Goal: Information Seeking & Learning: Learn about a topic

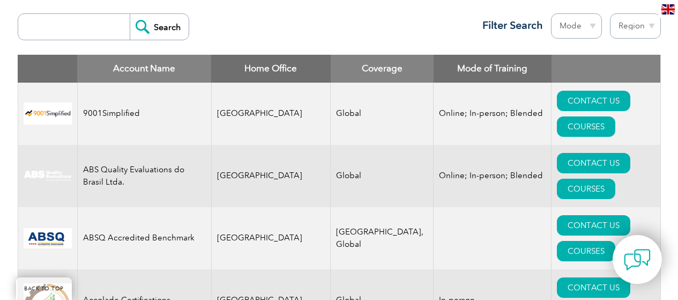
scroll to position [429, 0]
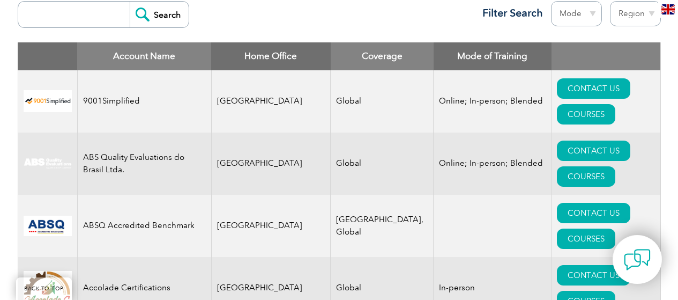
click at [647, 16] on select "Region Australia Bahrain Bangladesh Brazil Canada Colombia Dominican Republic E…" at bounding box center [635, 13] width 51 height 25
select select "[GEOGRAPHIC_DATA]"
click at [610, 1] on select "Region Australia Bahrain Bangladesh Brazil Canada Colombia Dominican Republic E…" at bounding box center [635, 13] width 51 height 25
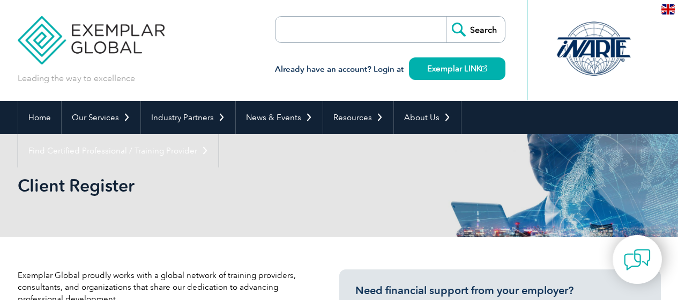
select select "[GEOGRAPHIC_DATA]"
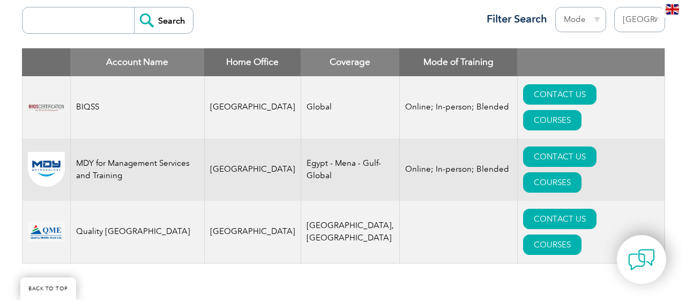
scroll to position [429, 0]
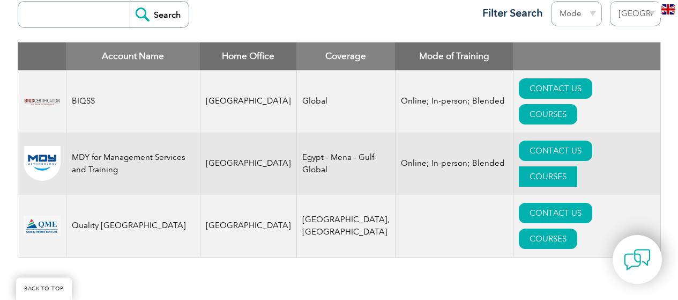
click at [577, 166] on link "COURSES" at bounding box center [548, 176] width 58 height 20
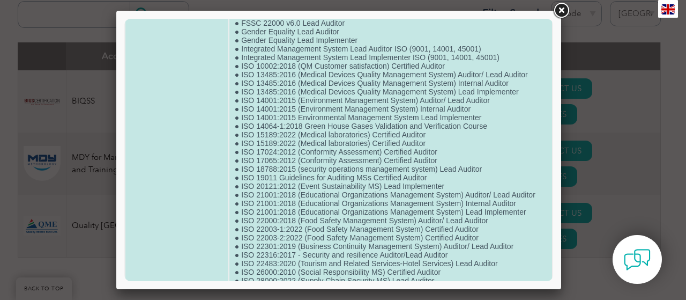
scroll to position [30, 0]
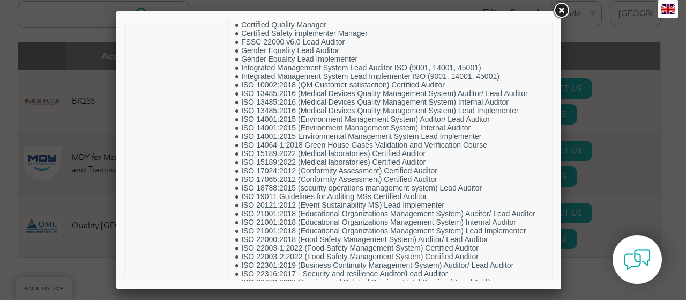
click at [561, 9] on link at bounding box center [561, 10] width 19 height 19
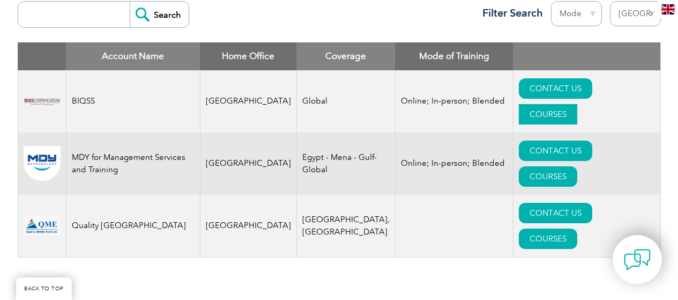
click at [570, 104] on link "COURSES" at bounding box center [548, 114] width 58 height 20
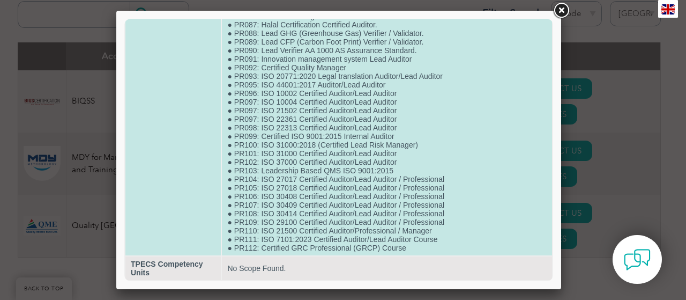
scroll to position [879, 0]
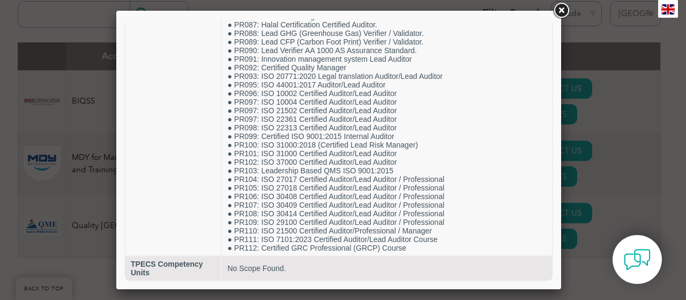
click at [564, 10] on link at bounding box center [561, 10] width 19 height 19
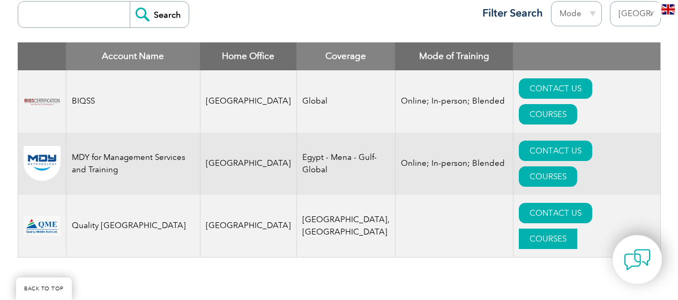
click at [577, 228] on link "COURSES" at bounding box center [548, 238] width 58 height 20
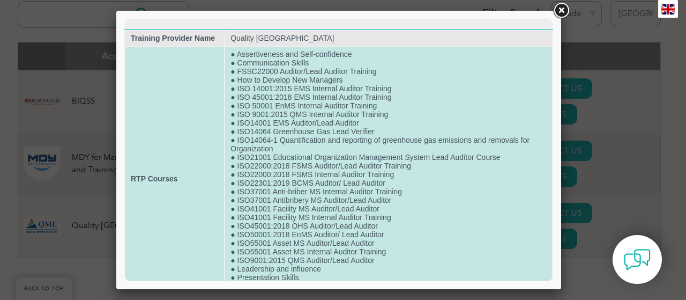
scroll to position [0, 0]
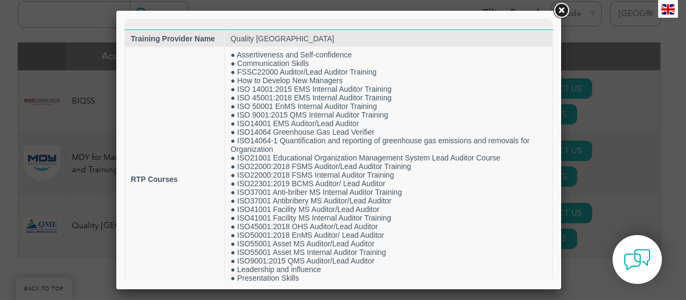
click at [565, 10] on link at bounding box center [561, 10] width 19 height 19
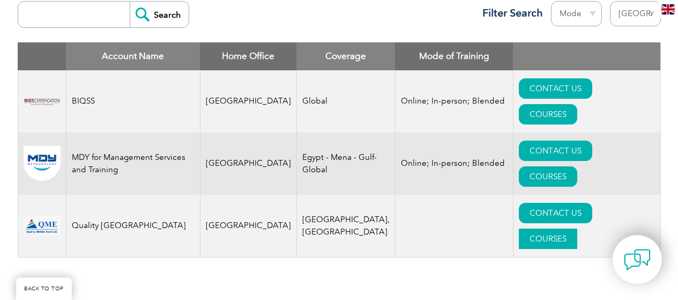
click at [577, 228] on link "COURSES" at bounding box center [548, 238] width 58 height 20
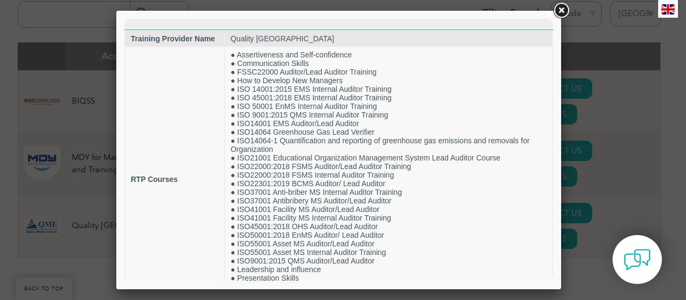
click at [559, 11] on link at bounding box center [561, 10] width 19 height 19
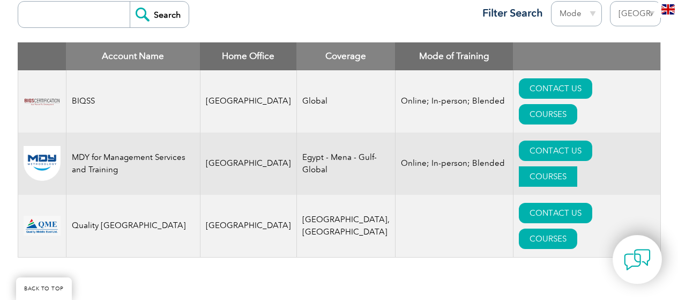
click at [577, 166] on link "COURSES" at bounding box center [548, 176] width 58 height 20
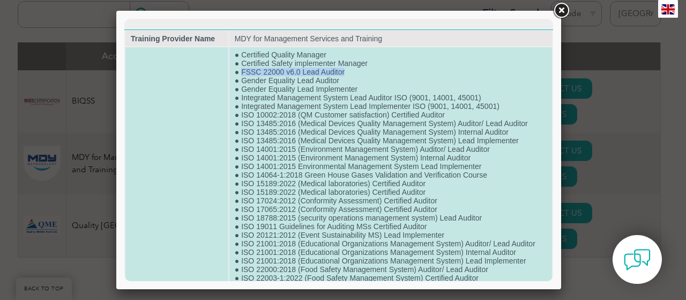
drag, startPoint x: 240, startPoint y: 72, endPoint x: 346, endPoint y: 72, distance: 105.6
copy td "FSSC 22000 v6.0 Lead Auditor"
